Goal: Task Accomplishment & Management: Complete application form

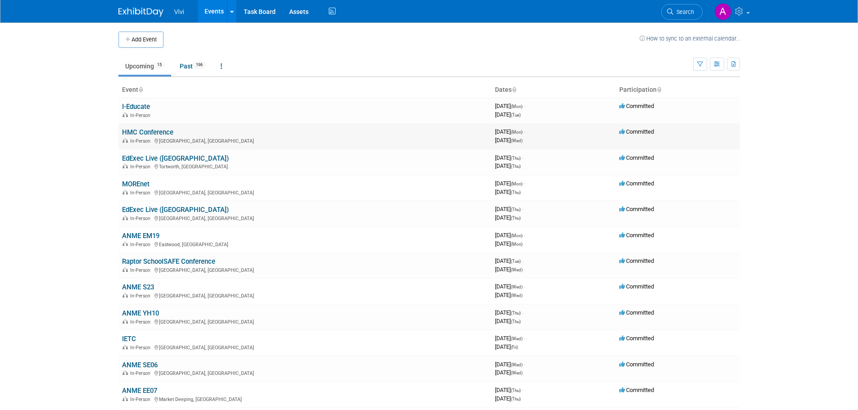
click at [166, 132] on link "HMC Conference" at bounding box center [147, 132] width 51 height 8
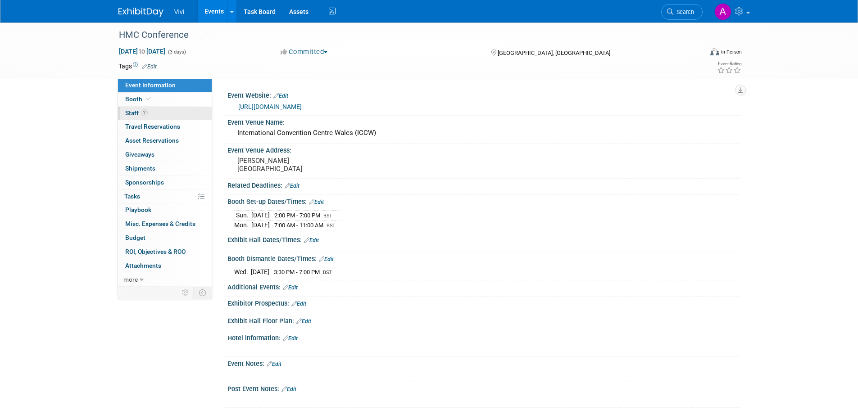
click at [156, 114] on link "2 Staff 2" at bounding box center [165, 114] width 94 height 14
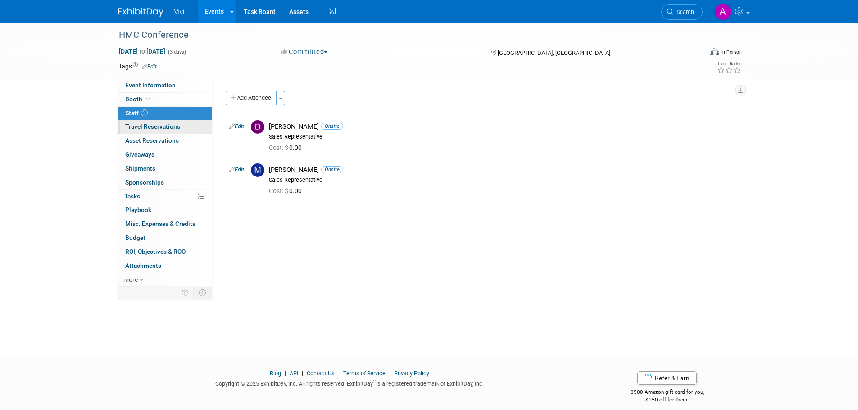
click at [162, 125] on span "Travel Reservations 0" at bounding box center [152, 126] width 55 height 7
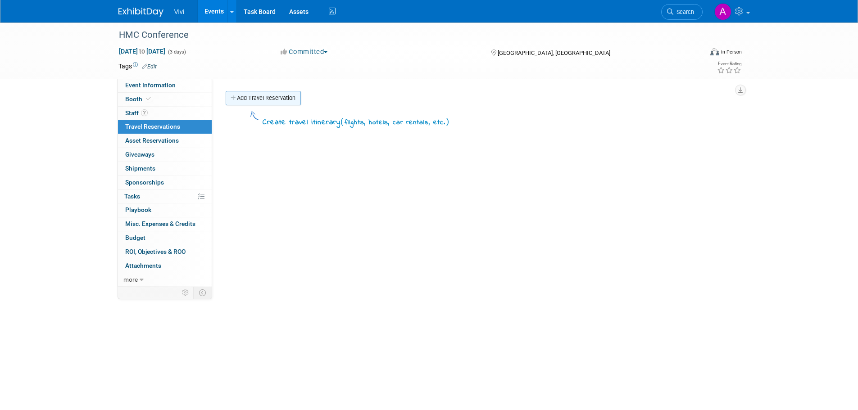
click at [260, 96] on link "Add Travel Reservation" at bounding box center [263, 98] width 75 height 14
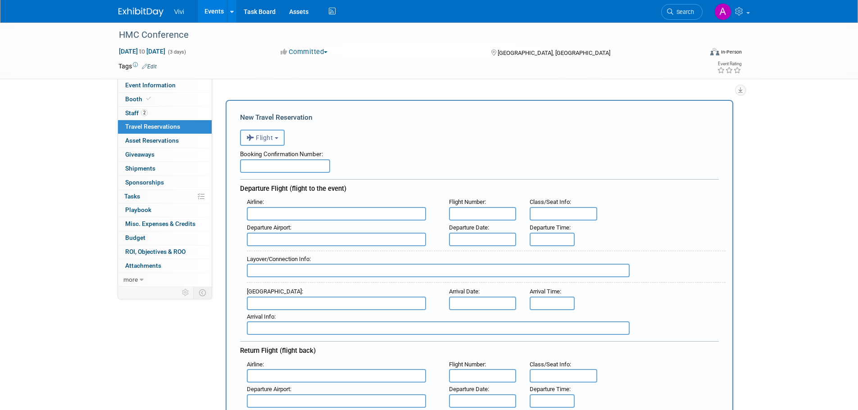
click at [260, 134] on button "Flight" at bounding box center [262, 138] width 45 height 16
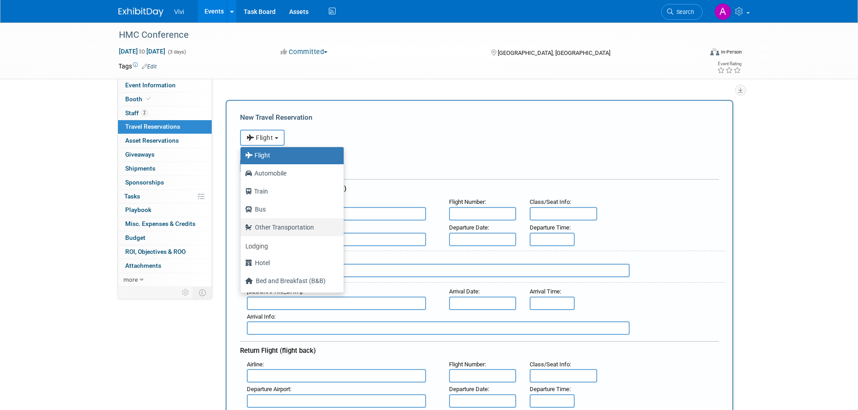
scroll to position [38, 0]
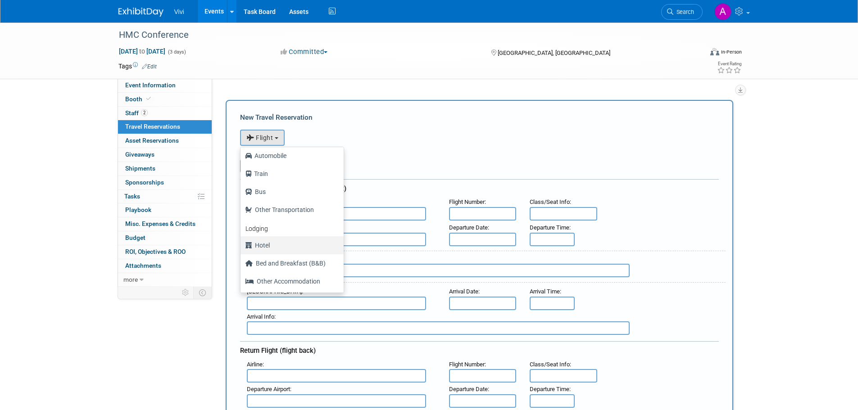
click at [275, 244] on label "Hotel" at bounding box center [290, 245] width 90 height 14
click at [242, 244] on input "Hotel" at bounding box center [239, 245] width 6 height 6
select select "6"
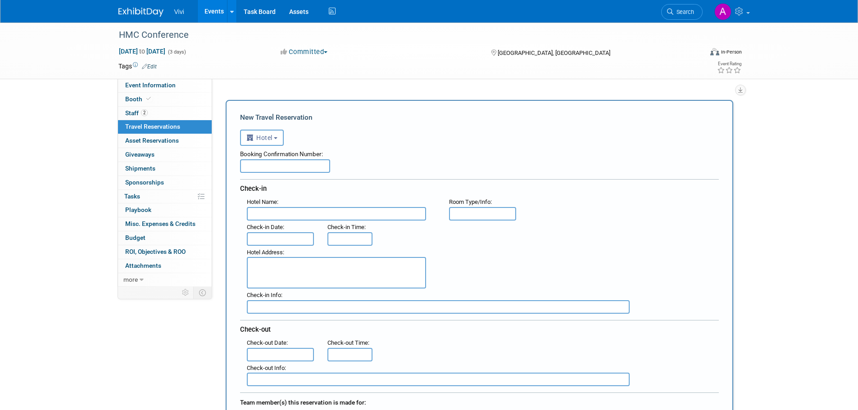
click at [281, 168] on input "text" at bounding box center [285, 167] width 90 height 14
type input "280262275"
click at [283, 212] on input "text" at bounding box center [336, 214] width 179 height 14
type input "Ty Hotel Magor"
click at [469, 217] on input "text" at bounding box center [483, 214] width 68 height 14
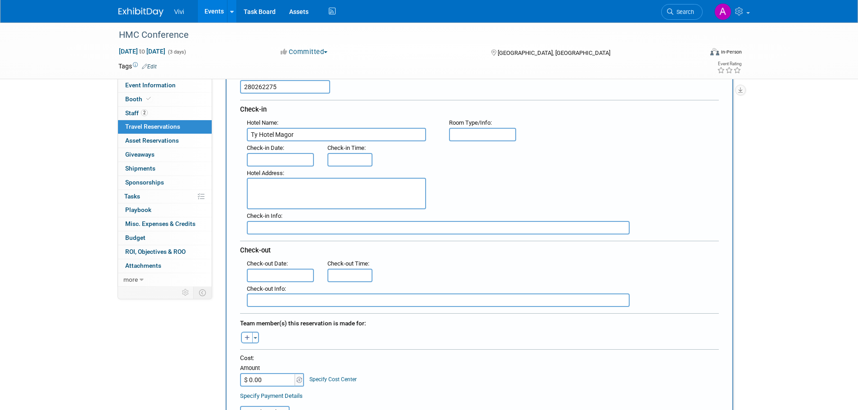
scroll to position [0, 0]
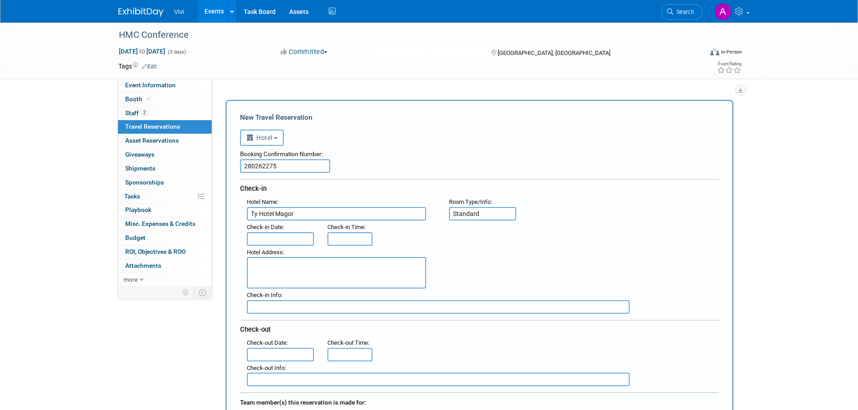
type input "Standard"
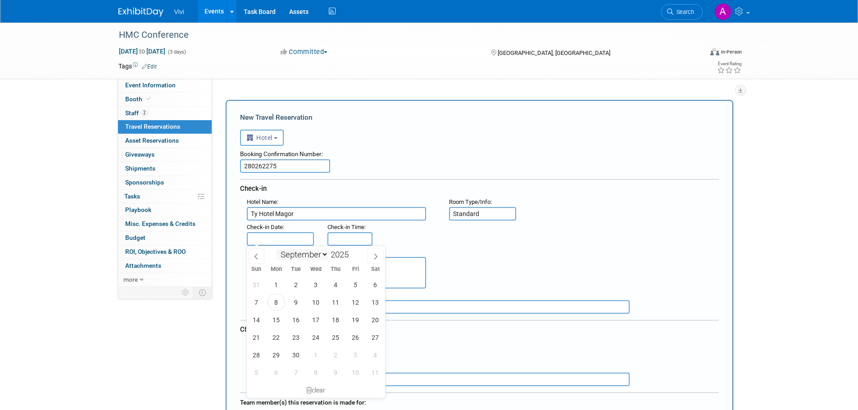
click at [311, 241] on input "text" at bounding box center [281, 240] width 68 height 14
click at [255, 356] on span "28" at bounding box center [257, 356] width 18 height 18
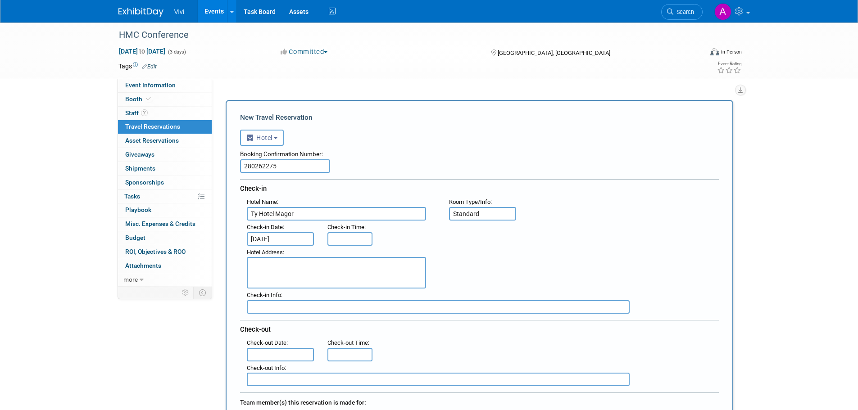
click at [284, 242] on input "Sep 28, 2025" at bounding box center [281, 240] width 68 height 14
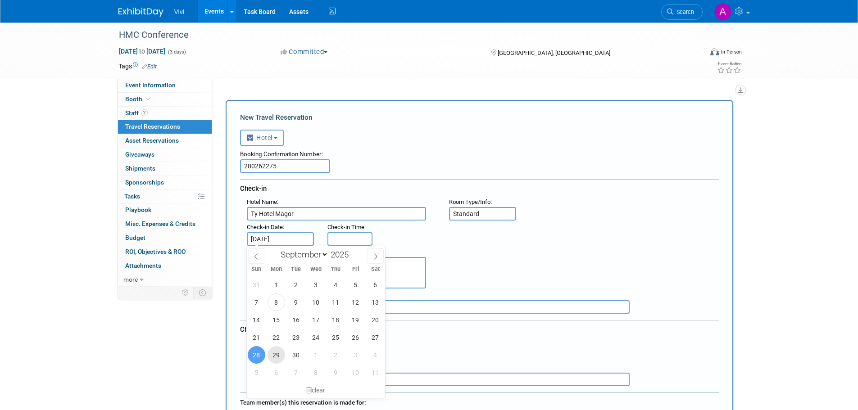
click at [275, 351] on span "29" at bounding box center [277, 356] width 18 height 18
type input "Sep 29, 2025"
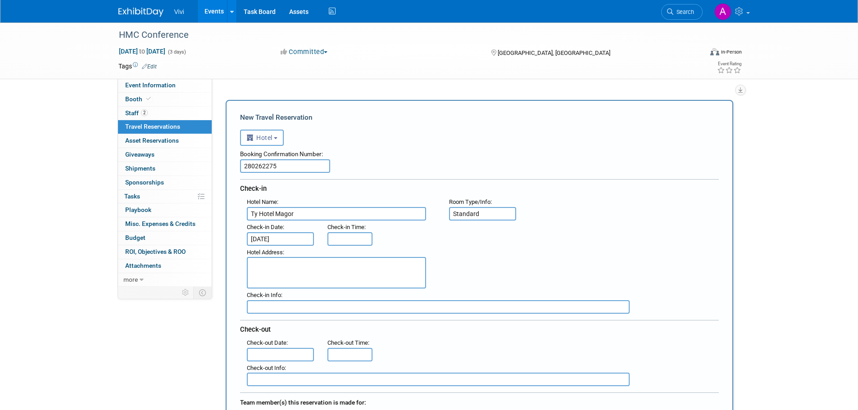
click at [356, 240] on input "text" at bounding box center [350, 240] width 45 height 14
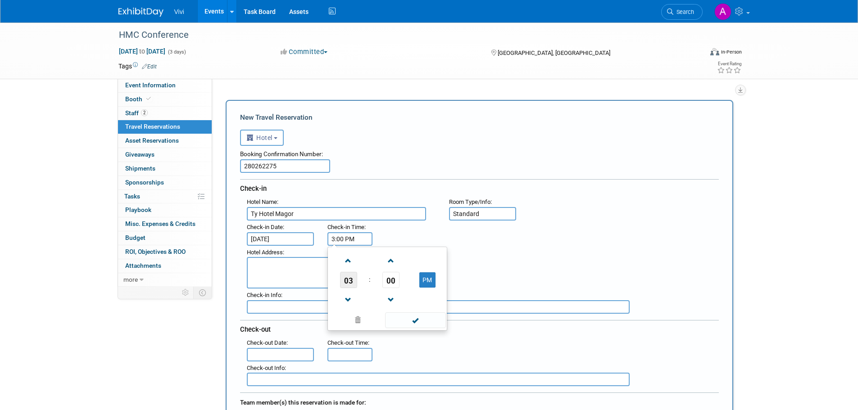
click at [351, 277] on span "03" at bounding box center [348, 280] width 17 height 16
click at [433, 301] on td "11" at bounding box center [430, 310] width 29 height 24
click at [424, 281] on button "PM" at bounding box center [428, 280] width 16 height 15
type input "11:00 AM"
click at [504, 258] on div "Hotel Address :" at bounding box center [483, 267] width 486 height 43
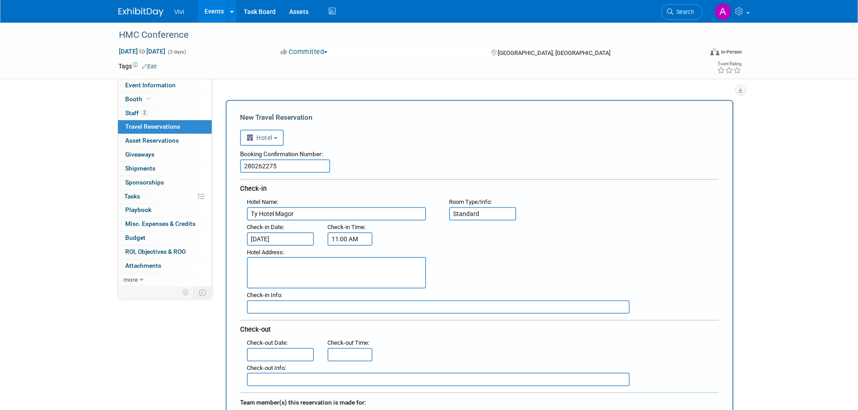
click at [317, 267] on textarea at bounding box center [336, 273] width 179 height 32
click at [320, 271] on textarea at bounding box center [336, 273] width 179 height 32
paste textarea "Wales 1 Business Park, M4 J23A, The Usk Valley, NP26 3RA"
type textarea "Wales 1 Business Park, M4 J23A, The Usk Valley, NP26 3RA"
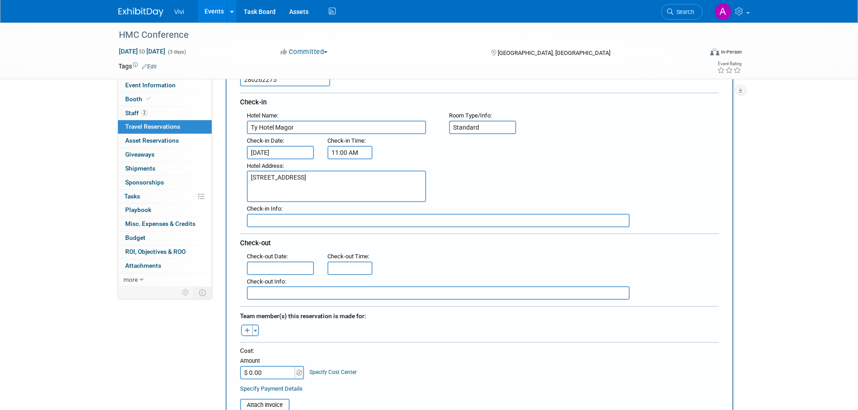
scroll to position [90, 0]
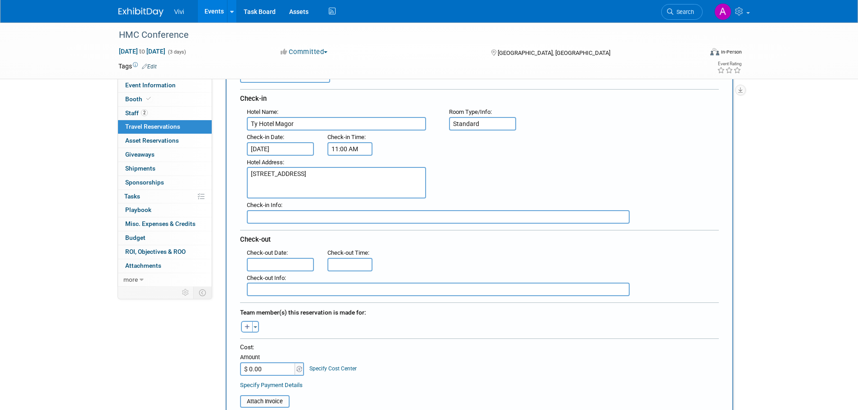
click at [293, 261] on input "text" at bounding box center [281, 265] width 68 height 14
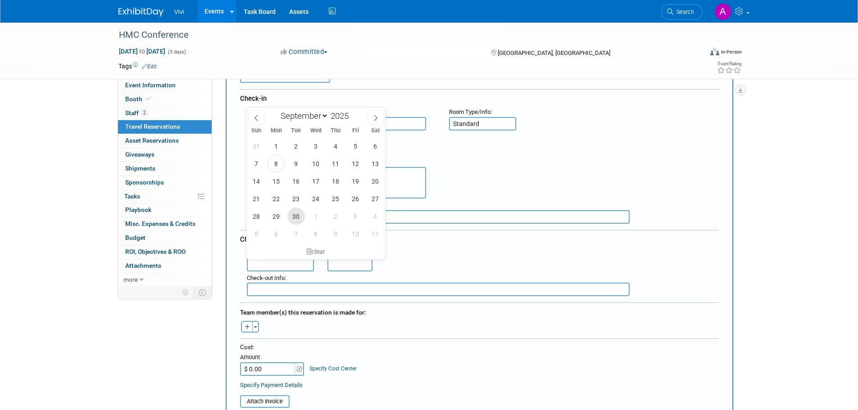
click at [293, 214] on span "30" at bounding box center [296, 217] width 18 height 18
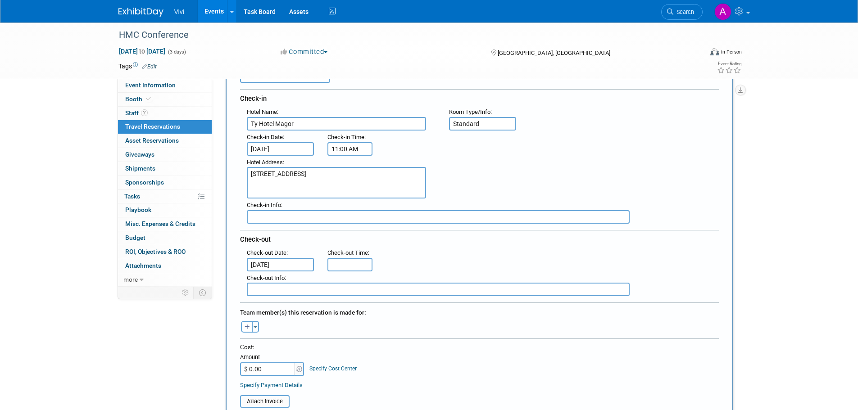
click at [290, 260] on input "Sep 30, 2025" at bounding box center [281, 265] width 68 height 14
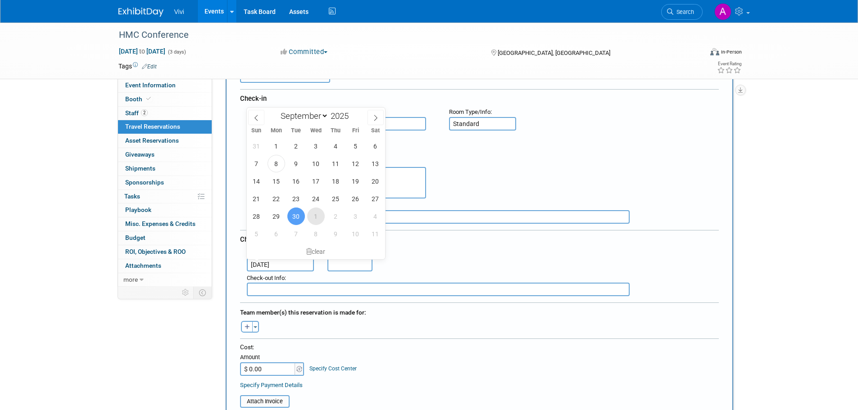
click at [311, 217] on span "1" at bounding box center [316, 217] width 18 height 18
type input "Oct 1, 2025"
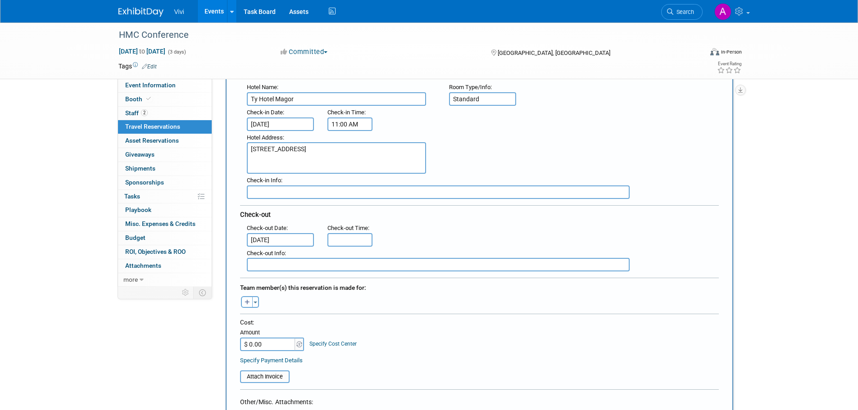
scroll to position [180, 0]
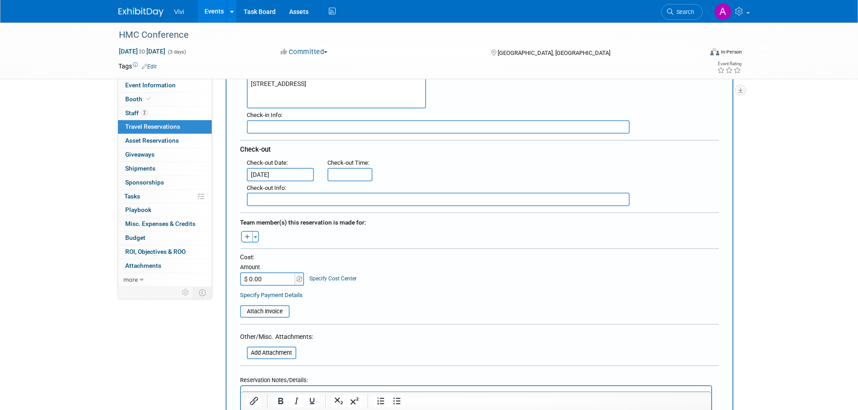
click at [339, 170] on input "text" at bounding box center [350, 175] width 45 height 14
type input "11:00 AM"
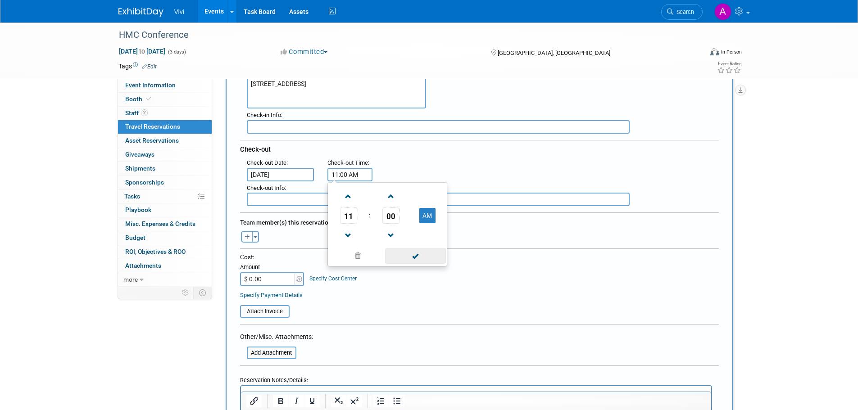
click at [423, 255] on span at bounding box center [415, 256] width 61 height 16
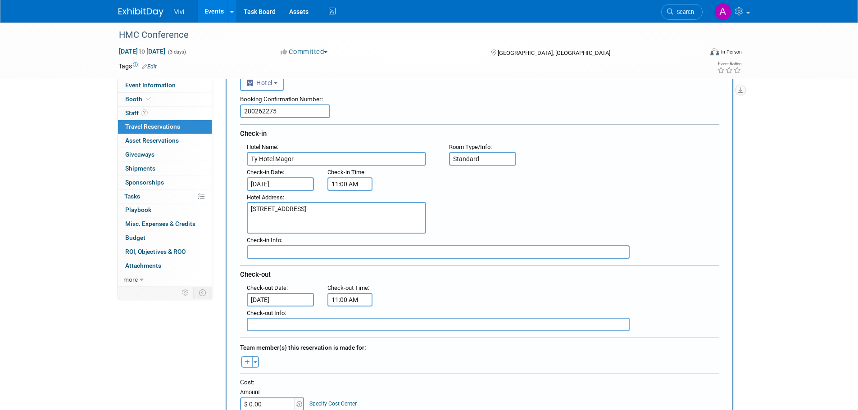
scroll to position [45, 0]
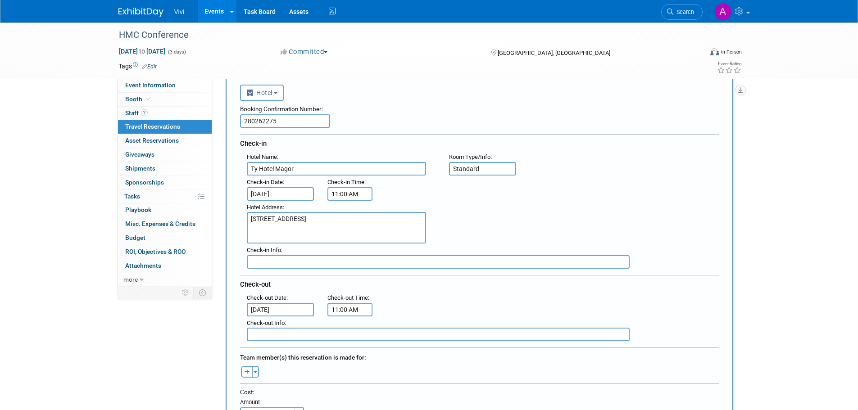
click at [357, 193] on input "11:00 AM" at bounding box center [350, 194] width 45 height 14
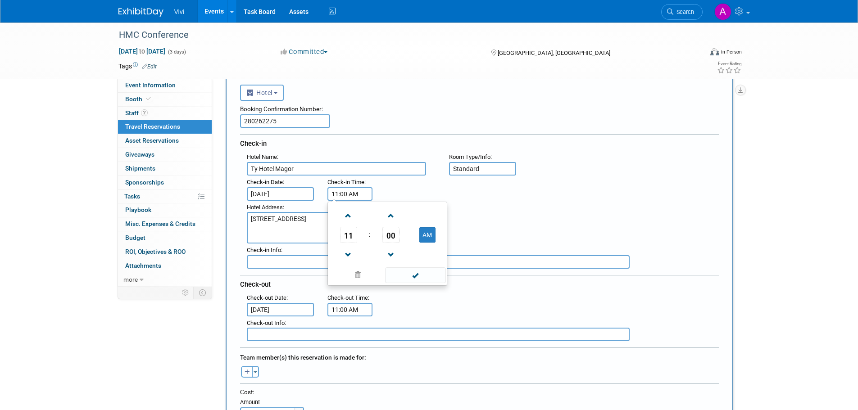
click at [365, 215] on td at bounding box center [348, 215] width 37 height 23
click at [352, 214] on span at bounding box center [349, 216] width 16 height 16
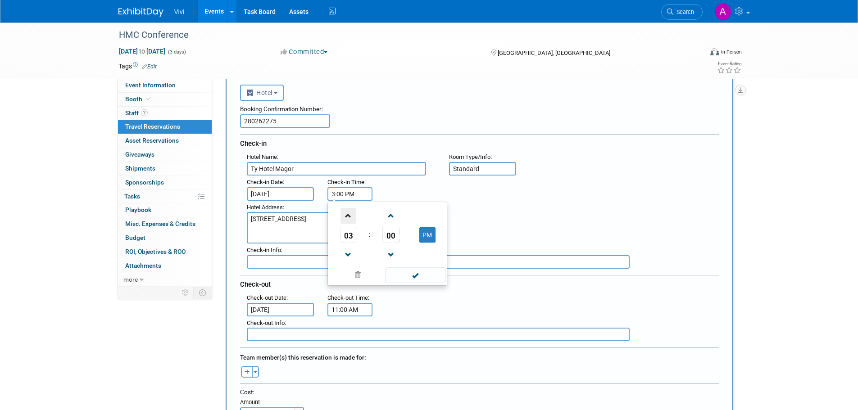
click at [352, 214] on span at bounding box center [349, 216] width 16 height 16
click at [349, 251] on span at bounding box center [349, 255] width 16 height 16
type input "3:00 PM"
click at [423, 269] on span at bounding box center [415, 276] width 61 height 16
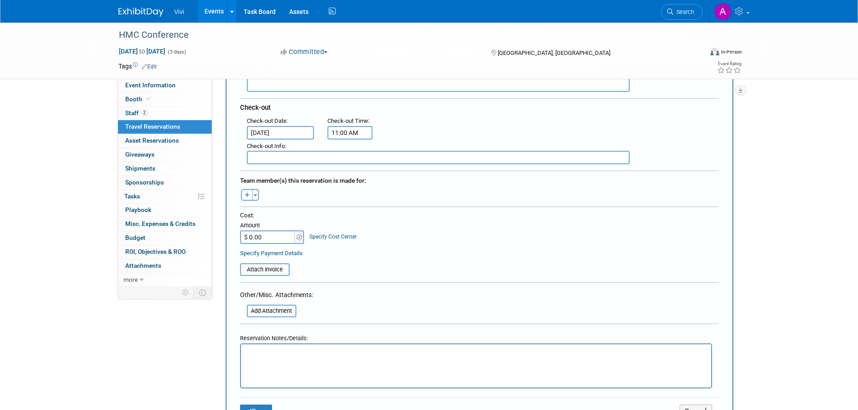
scroll to position [225, 0]
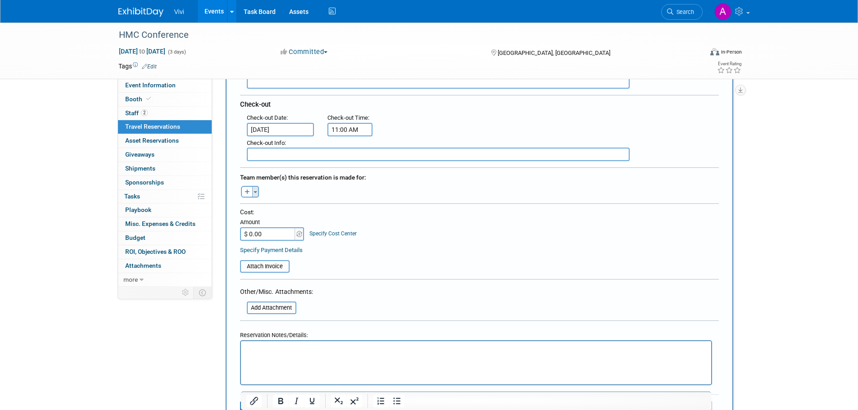
click at [253, 187] on button "Toggle Dropdown" at bounding box center [255, 192] width 7 height 12
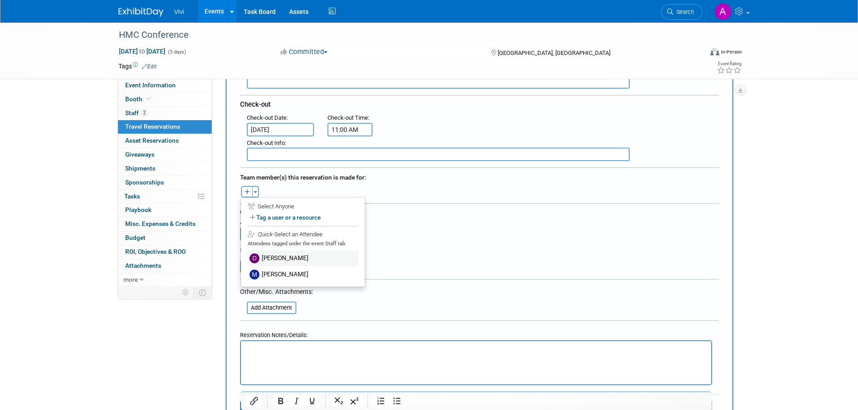
click at [271, 256] on label "Dilraj Bansal" at bounding box center [302, 259] width 111 height 16
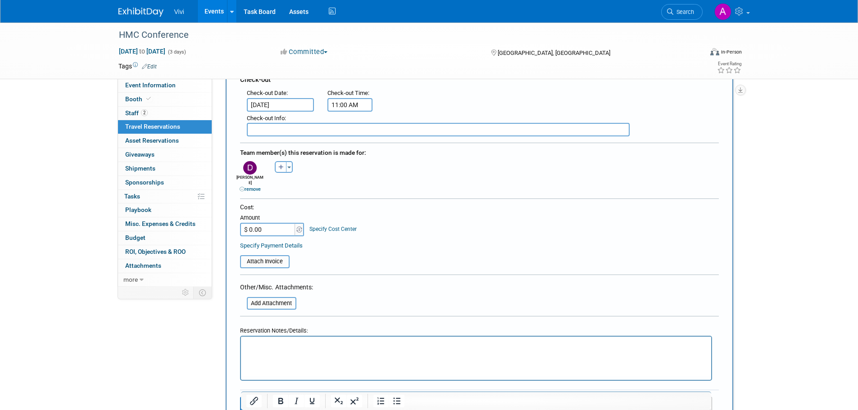
scroll to position [270, 0]
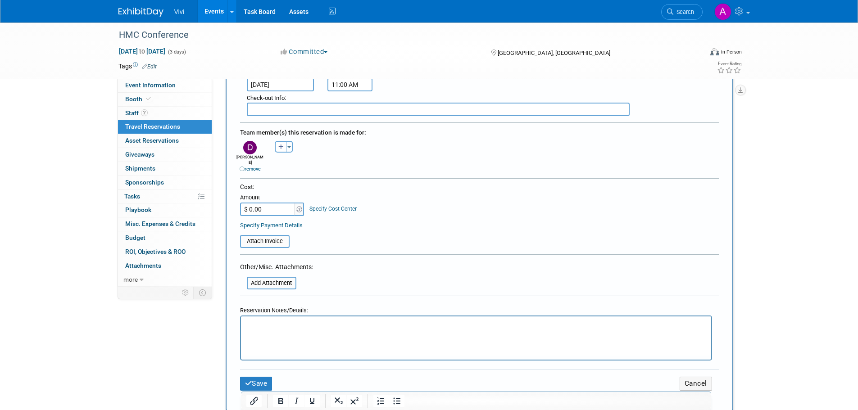
click at [292, 205] on input "$ 0.00" at bounding box center [268, 210] width 56 height 14
type input "$ 164.00"
click at [340, 232] on table "Attach Invoice" at bounding box center [479, 237] width 479 height 21
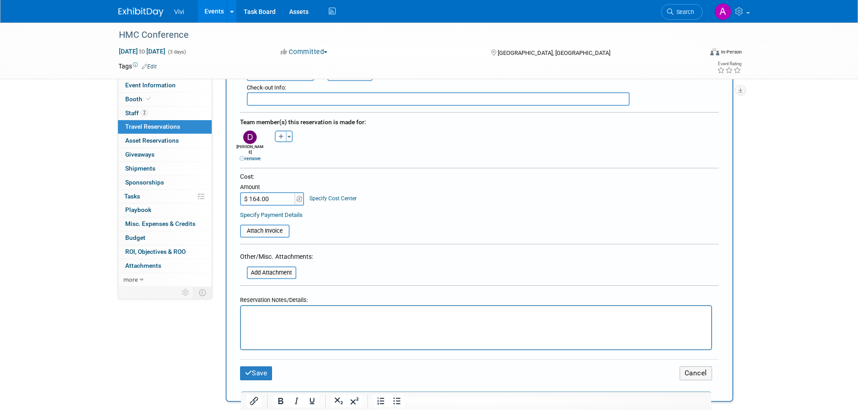
scroll to position [315, 0]
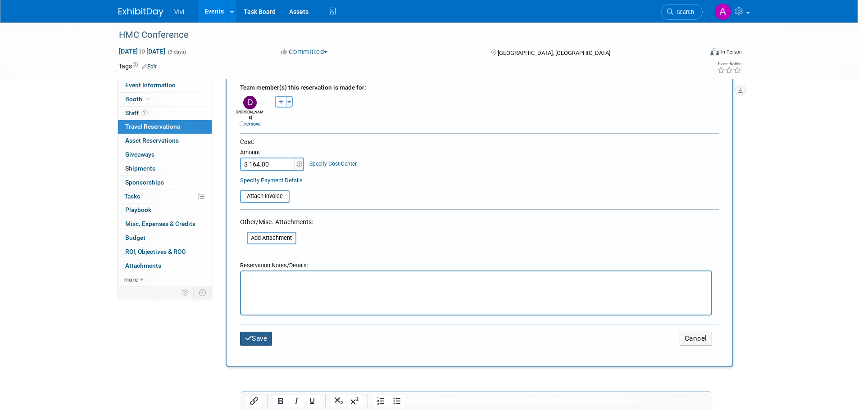
click at [268, 337] on button "Save" at bounding box center [256, 339] width 32 height 14
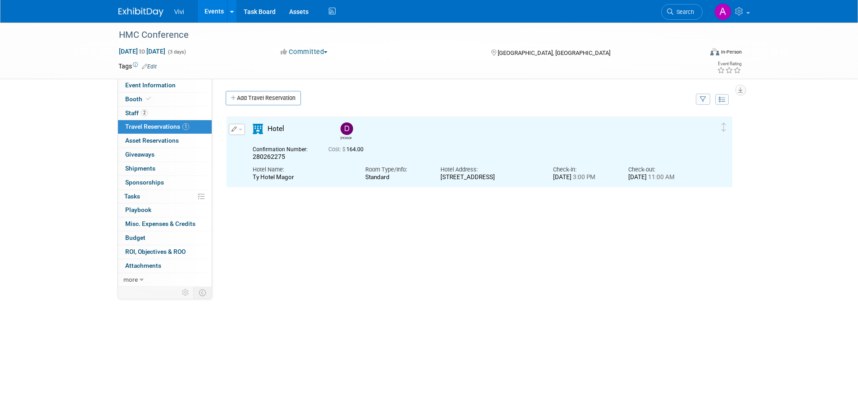
scroll to position [0, 0]
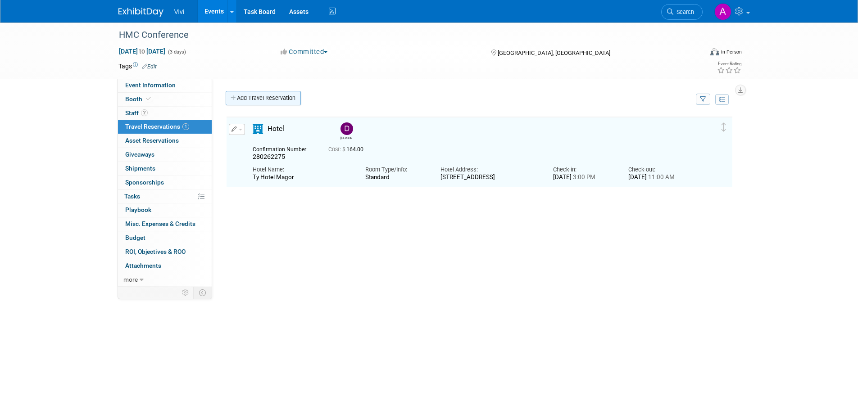
click at [274, 96] on link "Add Travel Reservation" at bounding box center [263, 98] width 75 height 14
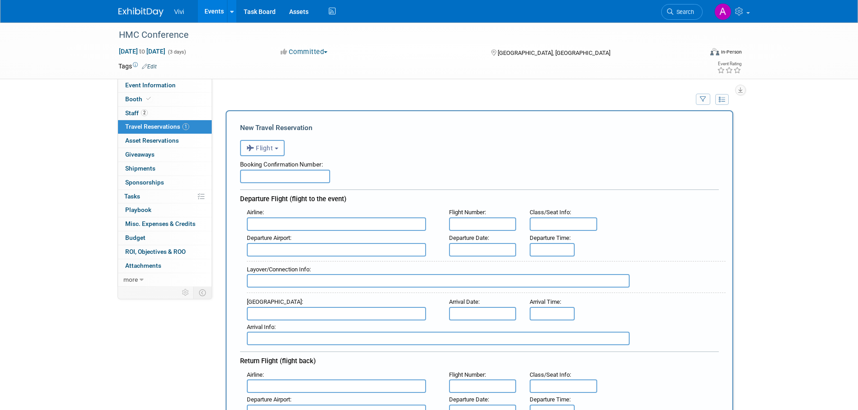
click at [273, 150] on span "Flight" at bounding box center [259, 148] width 27 height 7
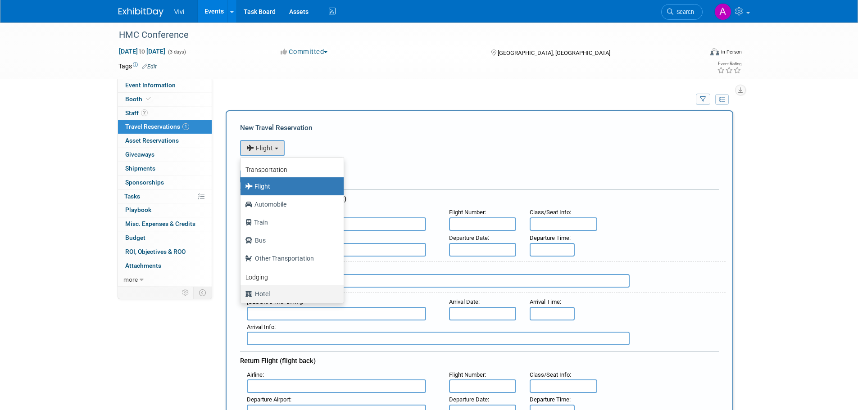
click at [283, 294] on label "Hotel" at bounding box center [290, 294] width 90 height 14
click at [242, 294] on input "Hotel" at bounding box center [239, 293] width 6 height 6
select select "6"
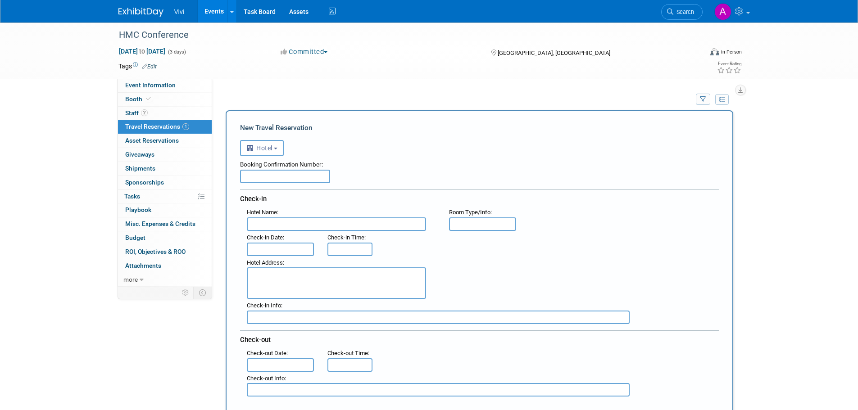
click at [277, 173] on input "text" at bounding box center [285, 177] width 90 height 14
click at [261, 172] on input "text" at bounding box center [285, 177] width 90 height 14
type input "280262395"
click at [277, 225] on input "text" at bounding box center [336, 225] width 179 height 14
type input "Ty Hotel Magor"
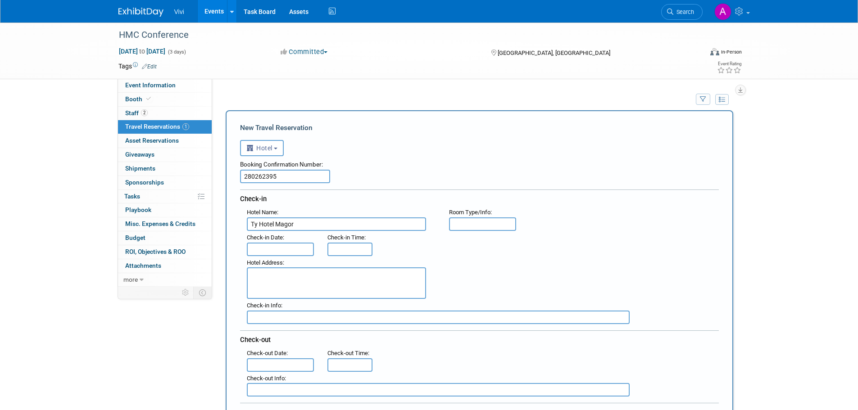
click at [489, 235] on div ": Check-in Date : Check-in Time :" at bounding box center [483, 243] width 486 height 25
click at [487, 229] on input "text" at bounding box center [483, 225] width 68 height 14
type input "Standard"
click at [259, 254] on input "text" at bounding box center [281, 250] width 68 height 14
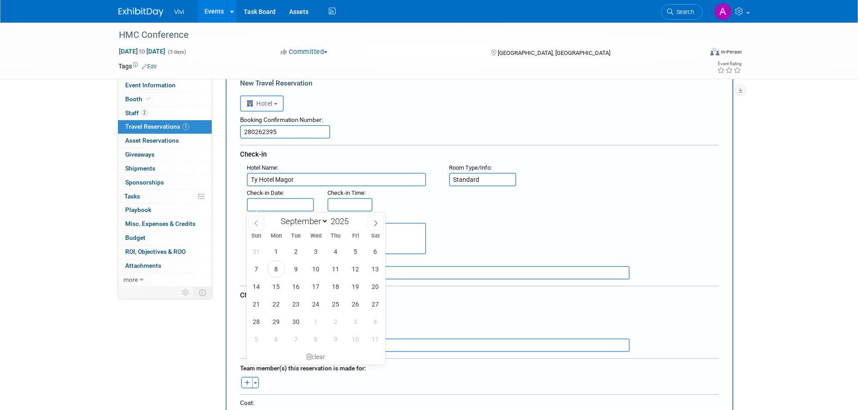
scroll to position [45, 0]
click at [258, 319] on span "28" at bounding box center [257, 322] width 18 height 18
type input "Sep 28, 2025"
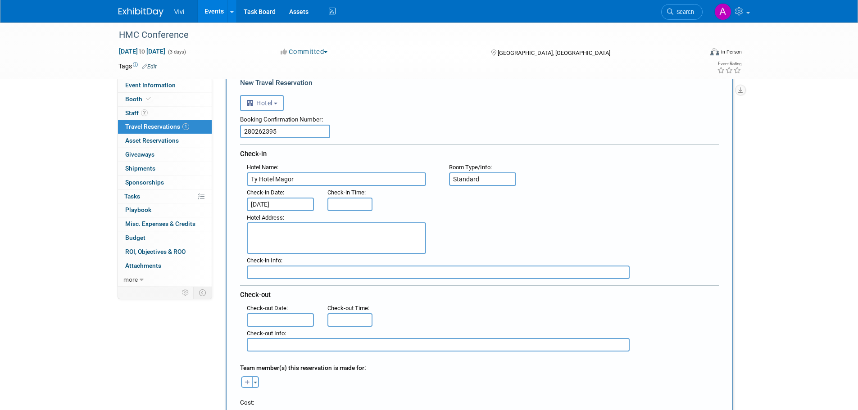
type input "3:00 PM"
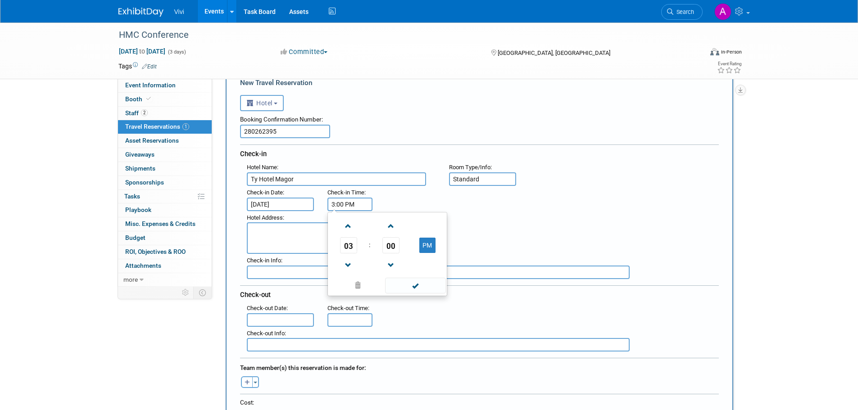
click at [357, 205] on input "3:00 PM" at bounding box center [350, 205] width 45 height 14
click at [421, 285] on span at bounding box center [415, 286] width 61 height 16
click at [303, 229] on textarea at bounding box center [336, 239] width 179 height 32
click at [402, 233] on textarea at bounding box center [336, 239] width 179 height 32
paste textarea "Wales 1 Business Park, M4 J23A, The Usk Valley, NP26 3RA"
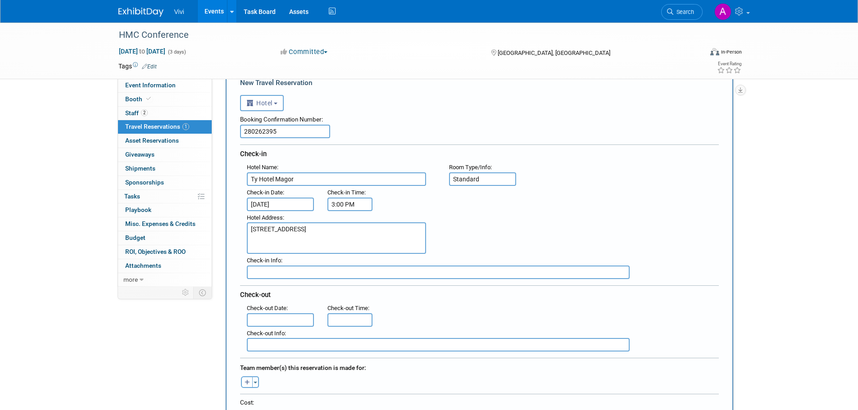
type textarea "Wales 1 Business Park, M4 J23A, The Usk Valley, NP26 3RA"
click at [516, 233] on div "Hotel Address : Wales 1 Business Park, M4 J23A, The Usk Valley, NP26 3RA" at bounding box center [483, 232] width 486 height 43
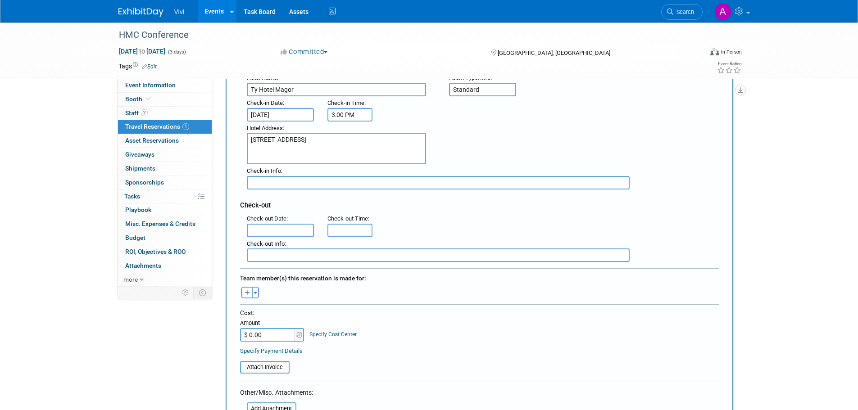
scroll to position [135, 0]
click at [283, 225] on input "text" at bounding box center [281, 230] width 68 height 14
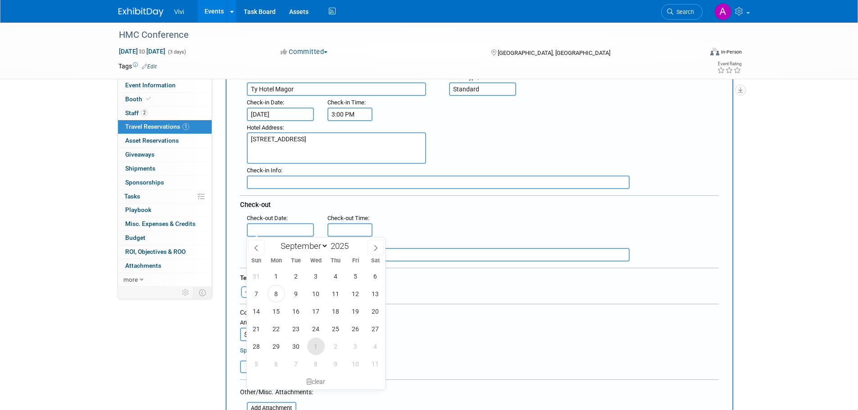
click at [310, 347] on span "1" at bounding box center [316, 347] width 18 height 18
type input "Oct 1, 2025"
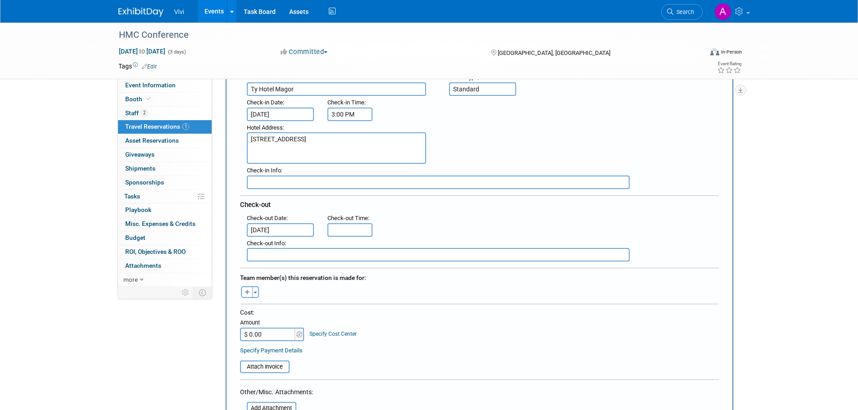
type input "11:00 AM"
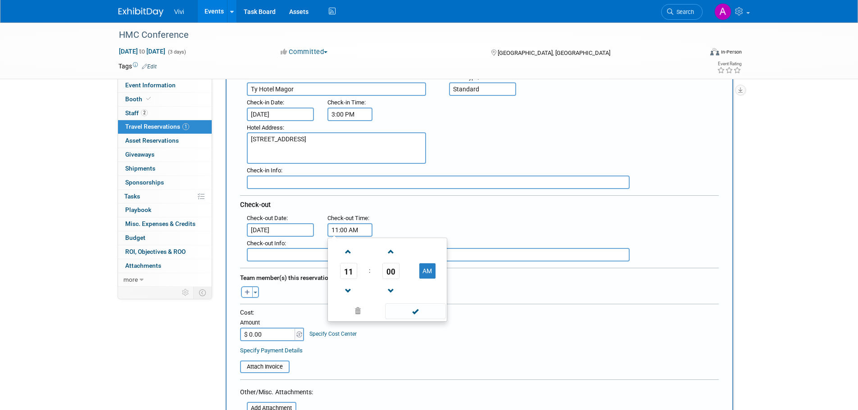
click at [347, 236] on input "11:00 AM" at bounding box center [350, 230] width 45 height 14
click at [416, 324] on div "Cost: Amount $ 0.00 Specify Cost Center Cost Center -- Not Specified --" at bounding box center [479, 325] width 479 height 33
click at [248, 295] on icon "button" at bounding box center [247, 293] width 5 height 6
select select
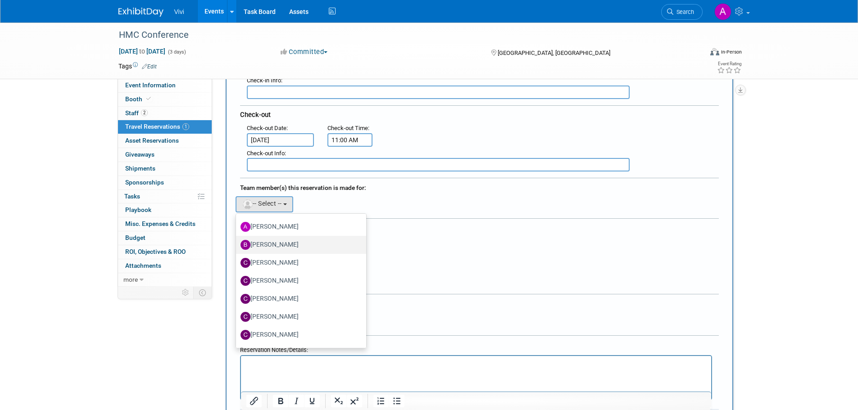
scroll to position [0, 0]
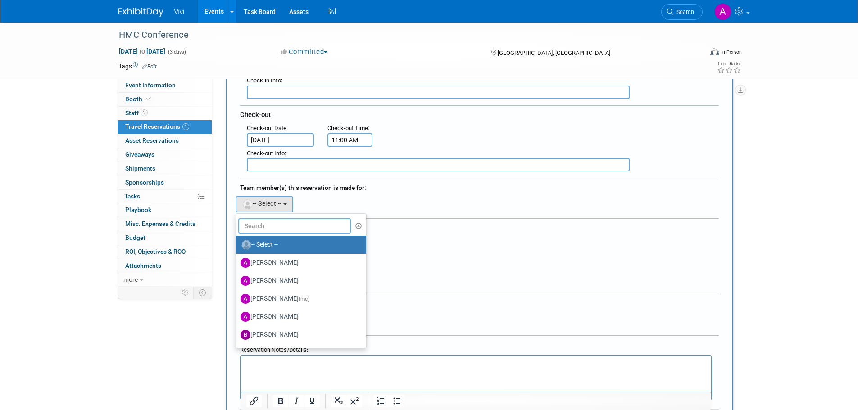
click at [267, 224] on input "text" at bounding box center [294, 226] width 113 height 15
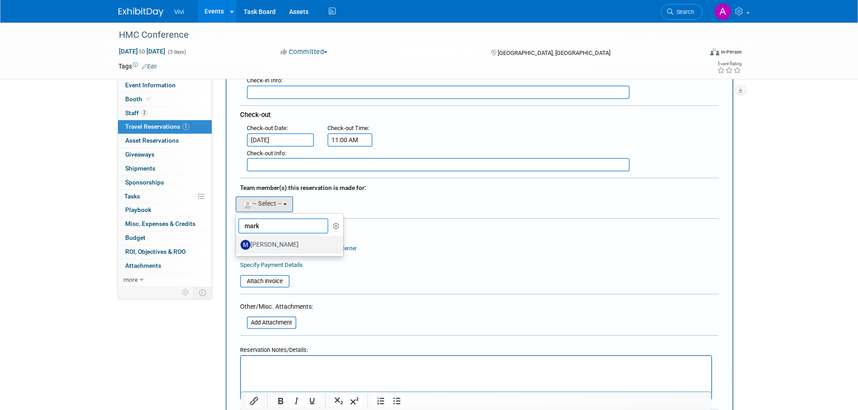
type input "mark"
click at [276, 243] on label "Mark Shaw" at bounding box center [288, 245] width 94 height 14
click at [237, 243] on input "Mark Shaw" at bounding box center [235, 244] width 6 height 6
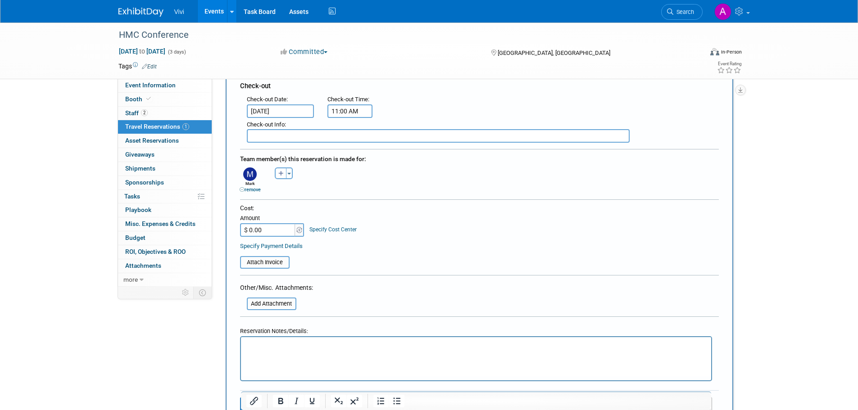
scroll to position [270, 0]
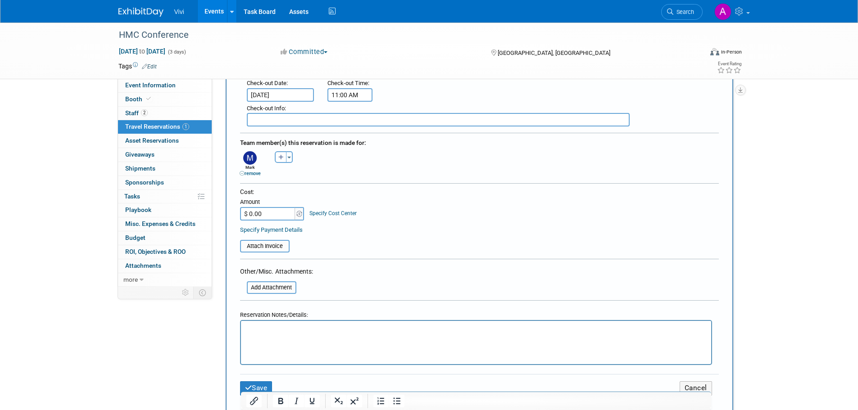
click at [264, 212] on input "$ 0.00" at bounding box center [268, 214] width 56 height 14
type input "$ 229.00"
click at [461, 223] on div "Cost: Amount $ 229.00 Specify Cost Center Cost Center -- Not Specified --" at bounding box center [479, 211] width 479 height 47
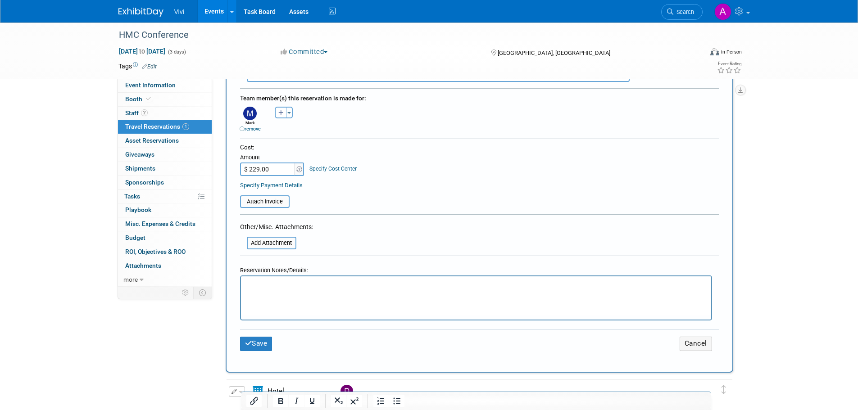
scroll to position [315, 0]
click at [273, 289] on html at bounding box center [476, 282] width 470 height 13
click at [266, 346] on button "Save" at bounding box center [256, 344] width 32 height 14
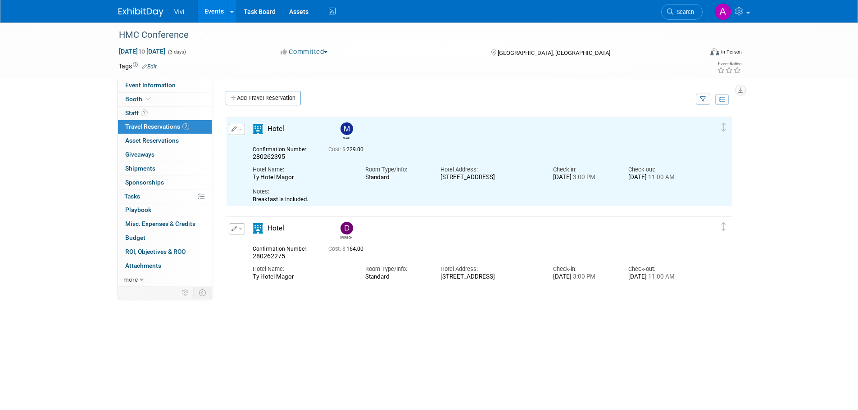
scroll to position [0, 0]
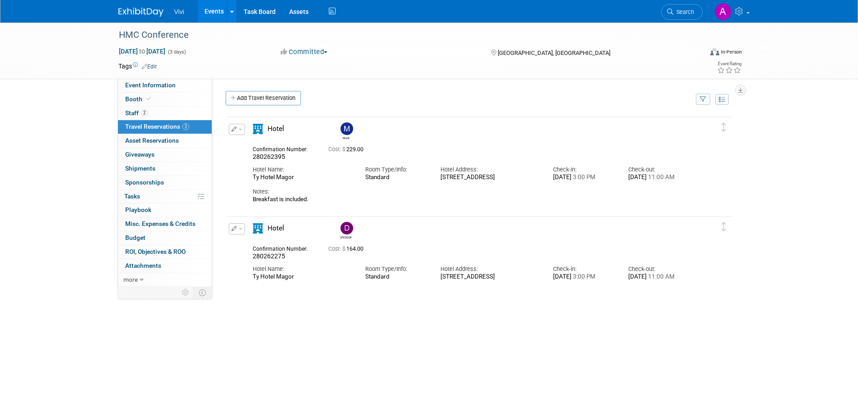
click at [223, 233] on div "Mark" at bounding box center [479, 248] width 521 height 277
click at [240, 232] on button "button" at bounding box center [237, 228] width 16 height 11
click at [262, 249] on button "Edit Reservation" at bounding box center [267, 244] width 76 height 13
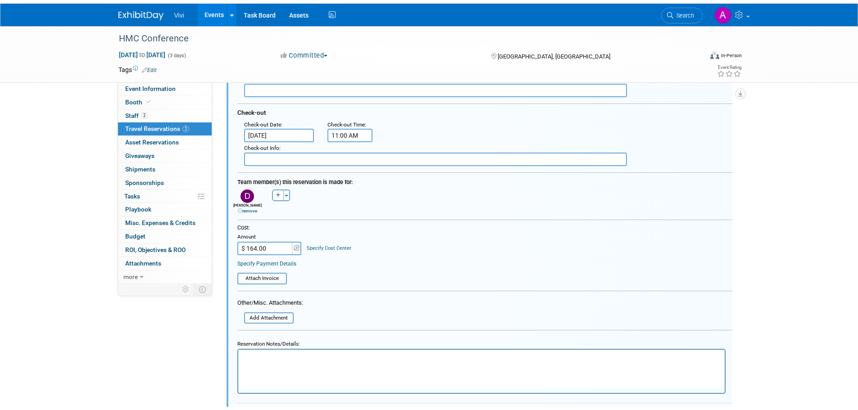
scroll to position [431, 0]
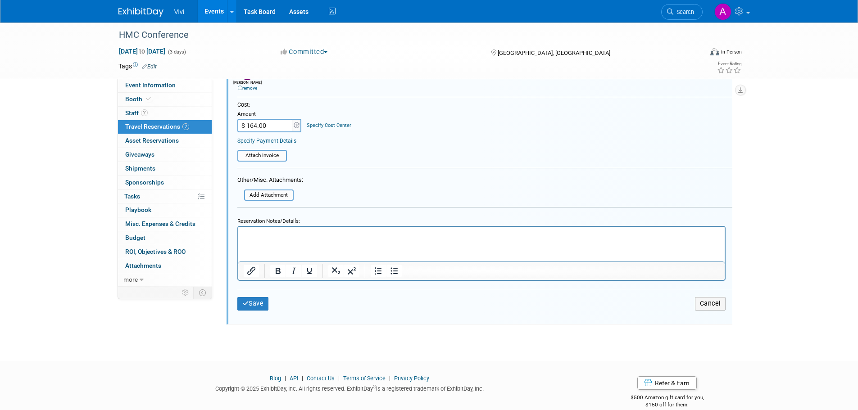
click at [273, 239] on html at bounding box center [481, 233] width 487 height 12
click at [258, 297] on div "Save Cancel" at bounding box center [484, 303] width 495 height 27
click at [258, 299] on button "Save" at bounding box center [253, 303] width 32 height 13
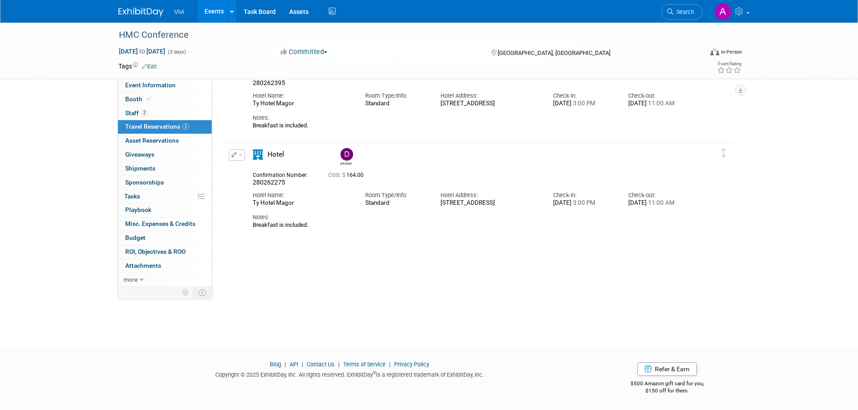
scroll to position [0, 0]
click at [75, 222] on div "HMC Conference Sep 29, 2025 to Oct 1, 2025 (3 days) Sep 29, 2025 to Oct 1, 2025…" at bounding box center [429, 140] width 858 height 383
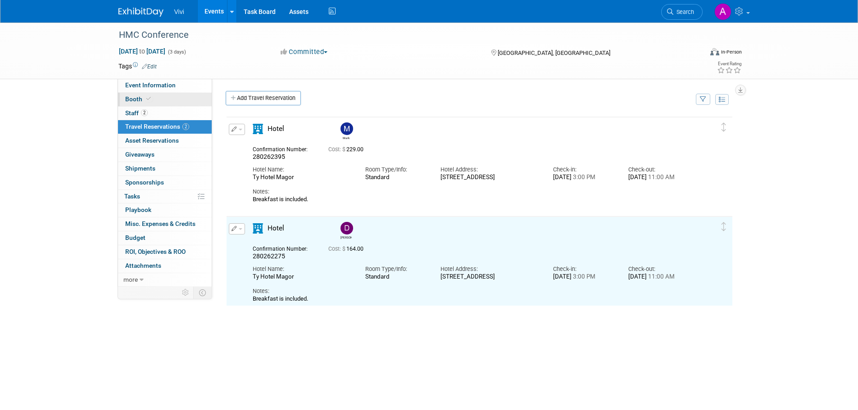
click at [150, 100] on icon at bounding box center [148, 98] width 5 height 5
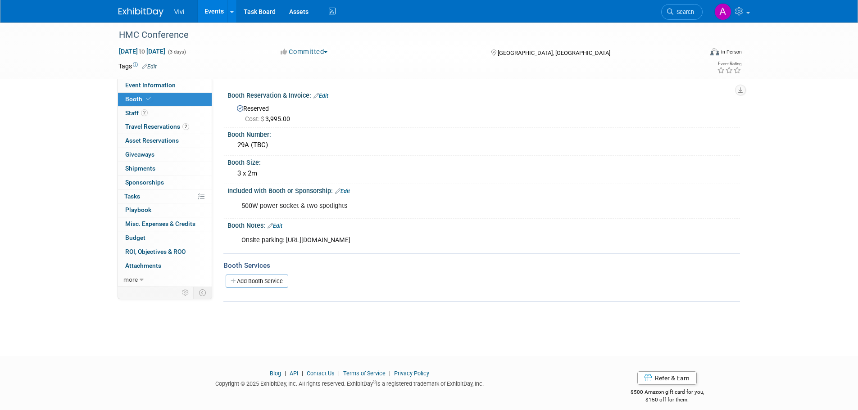
click at [203, 9] on link "Events" at bounding box center [214, 11] width 33 height 23
